Goal: Transaction & Acquisition: Book appointment/travel/reservation

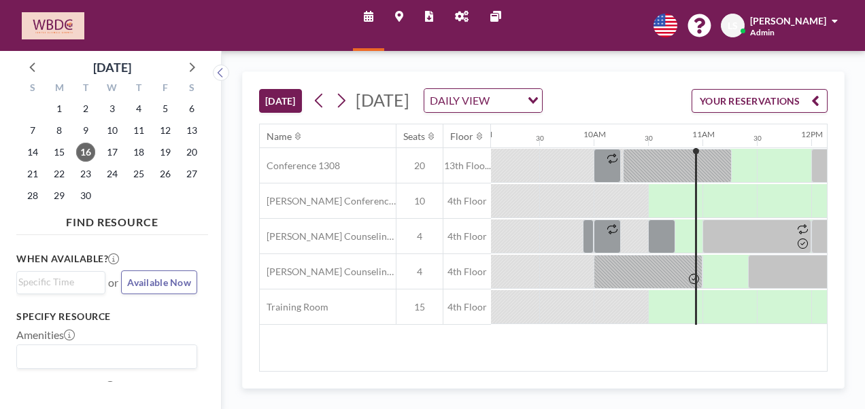
scroll to position [0, 1087]
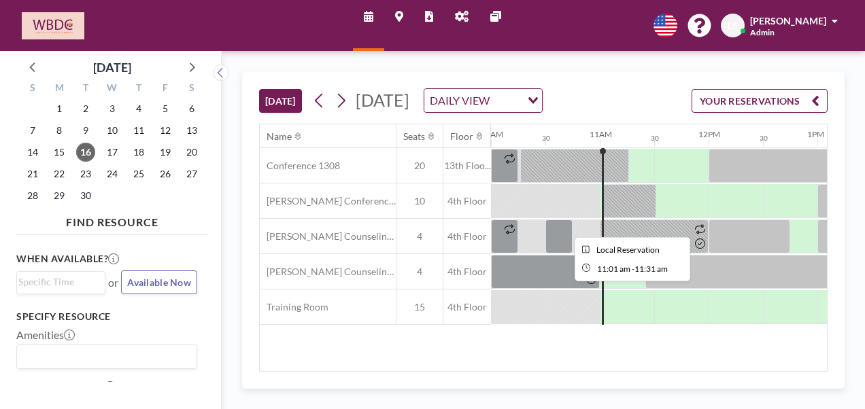
click at [618, 209] on div at bounding box center [628, 201] width 54 height 34
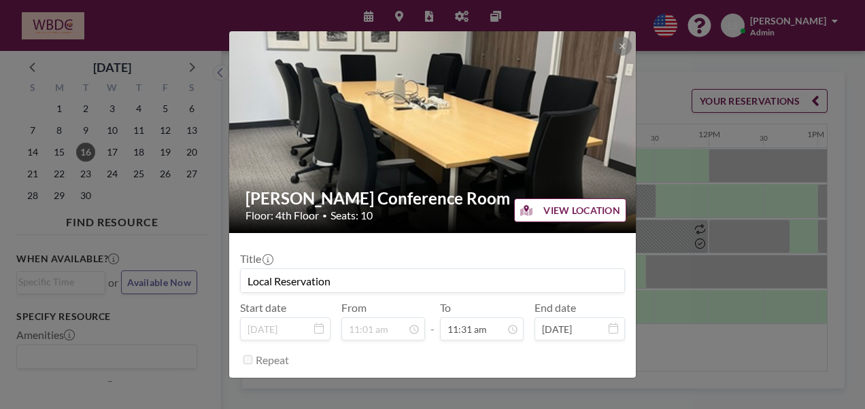
click at [618, 208] on button "VIEW LOCATION" at bounding box center [570, 210] width 112 height 24
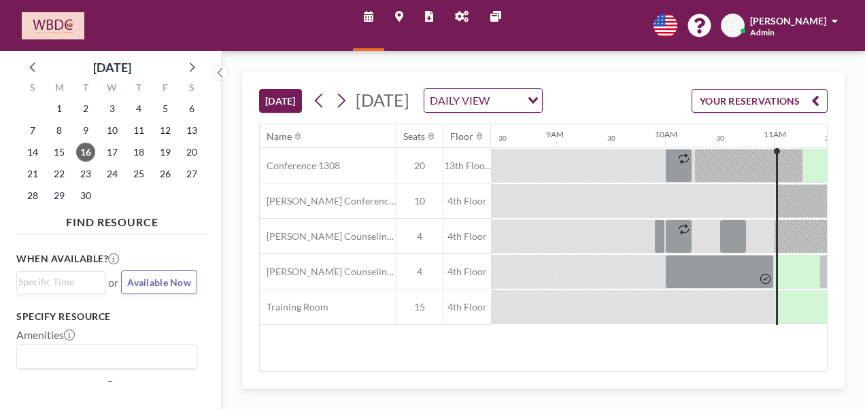
scroll to position [0, 1142]
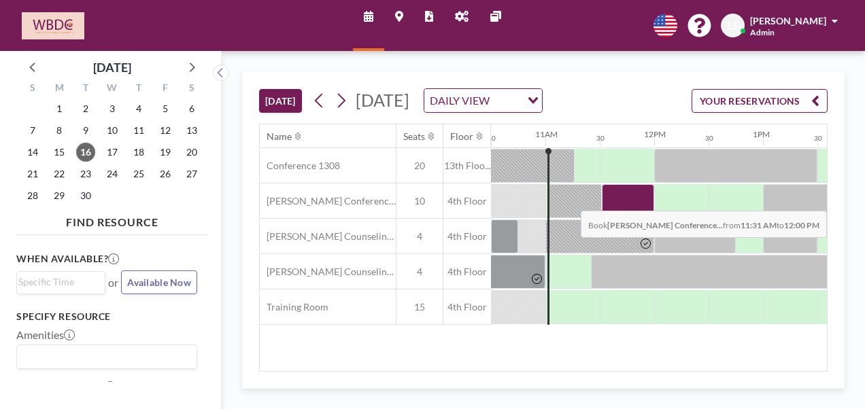
click at [613, 218] on div at bounding box center [627, 201] width 52 height 34
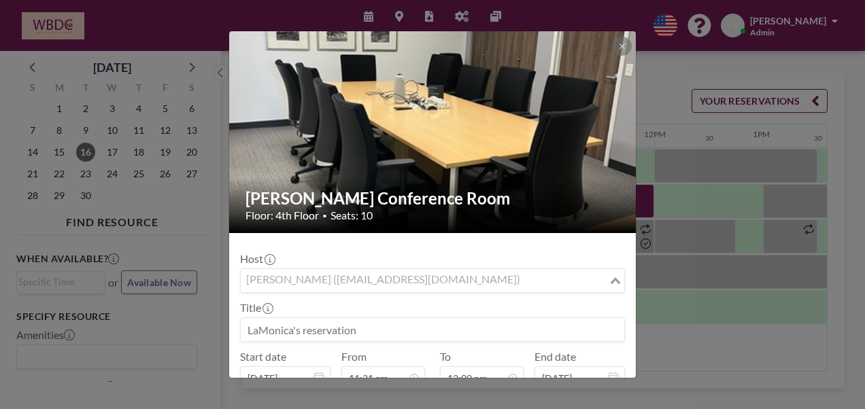
click at [417, 277] on input "Search for option" at bounding box center [424, 281] width 365 height 18
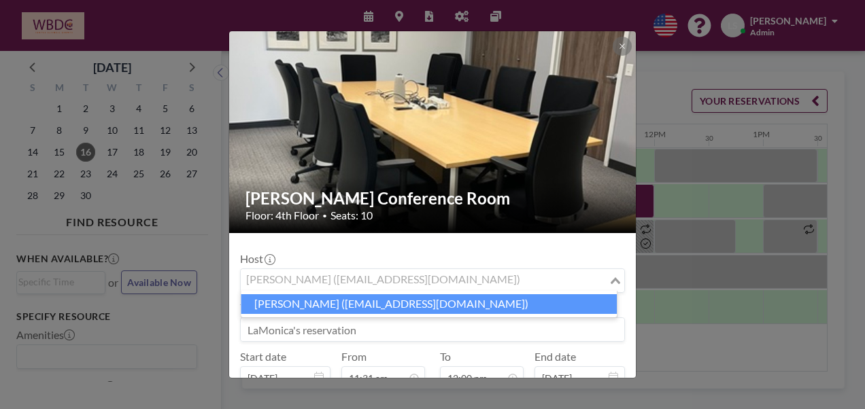
click at [426, 306] on li "[PERSON_NAME] ([EMAIL_ADDRESS][DOMAIN_NAME])" at bounding box center [429, 304] width 376 height 20
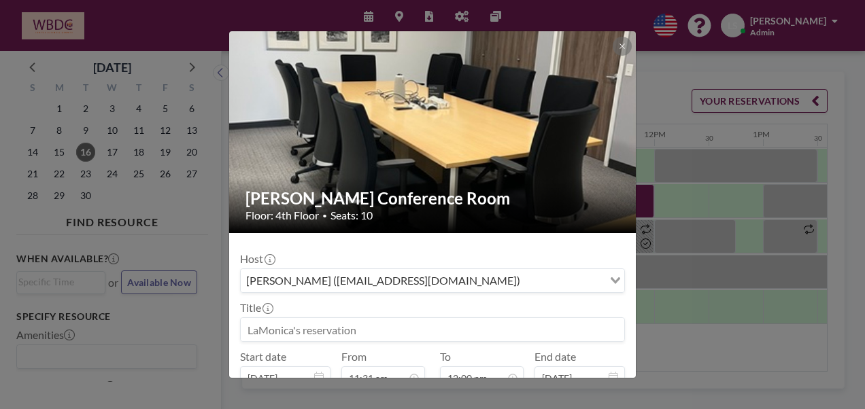
click at [404, 330] on input at bounding box center [432, 329] width 383 height 23
click at [402, 330] on input at bounding box center [432, 329] width 383 height 23
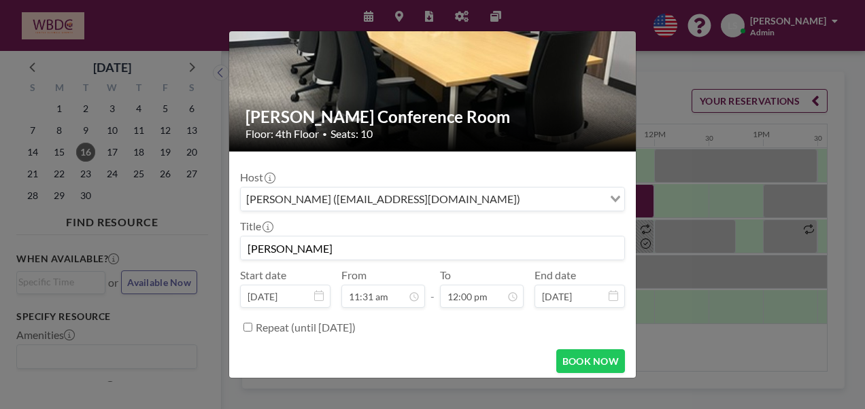
scroll to position [85, 0]
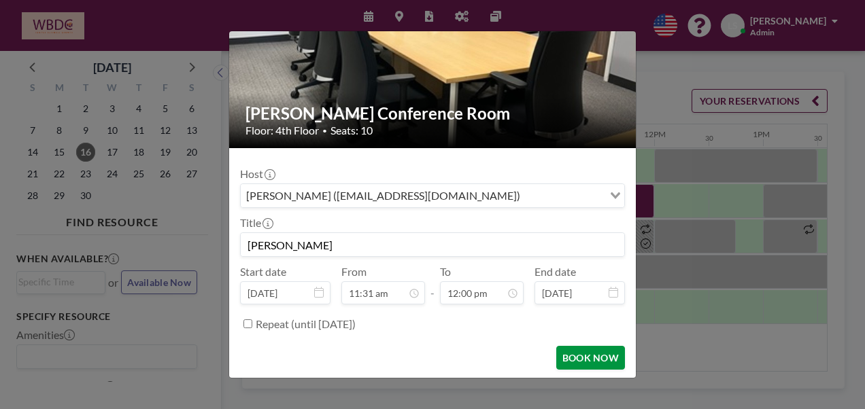
type input "[PERSON_NAME]"
click at [580, 357] on button "BOOK NOW" at bounding box center [590, 358] width 69 height 24
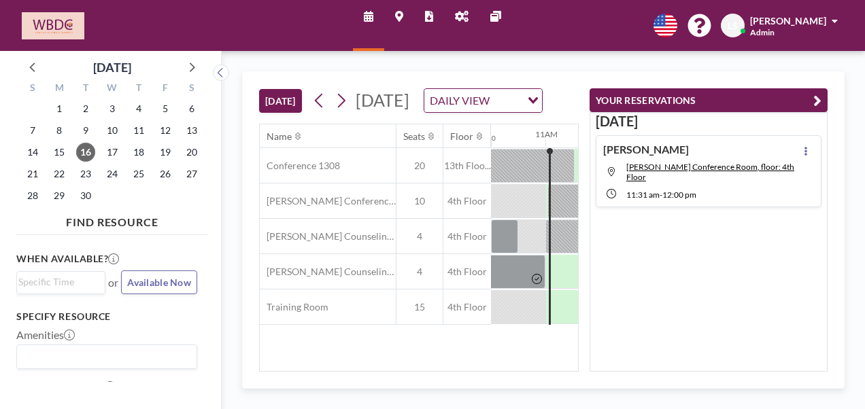
click at [563, 80] on div "[DATE] [DATE] DAILY VIEW Loading..." at bounding box center [418, 98] width 319 height 52
click at [818, 103] on icon "button" at bounding box center [817, 100] width 8 height 16
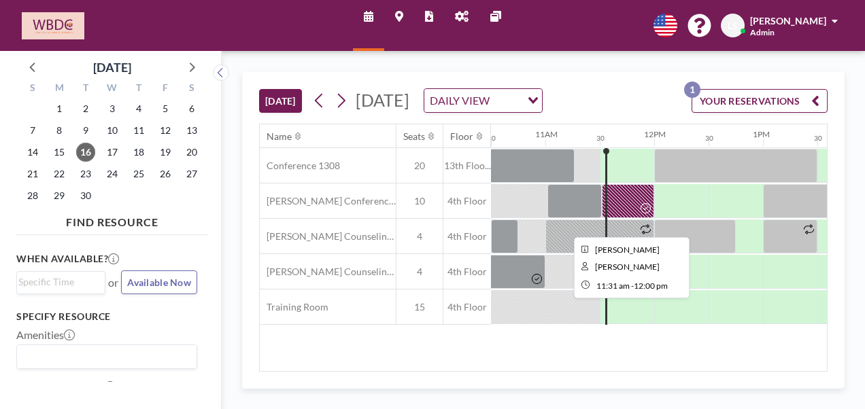
click at [633, 217] on div at bounding box center [627, 201] width 52 height 34
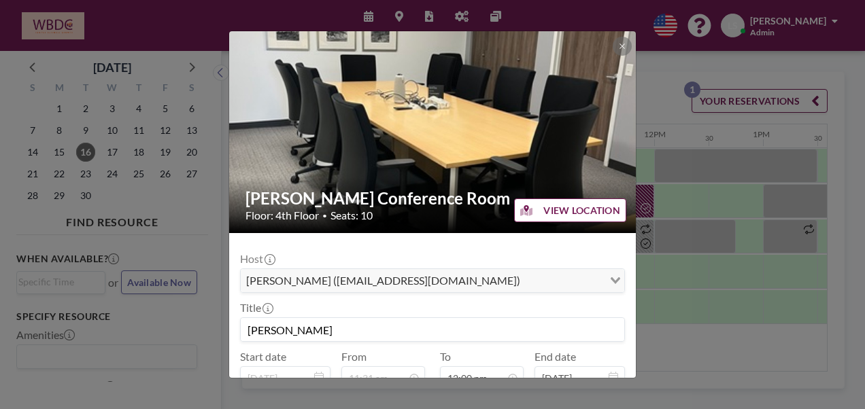
scroll to position [580, 0]
click at [667, 213] on div "[PERSON_NAME] Conference Room Floor: 4th Floor • Seats: 10 VIEW LOCATION Host […" at bounding box center [432, 204] width 865 height 409
